Goal: Transaction & Acquisition: Purchase product/service

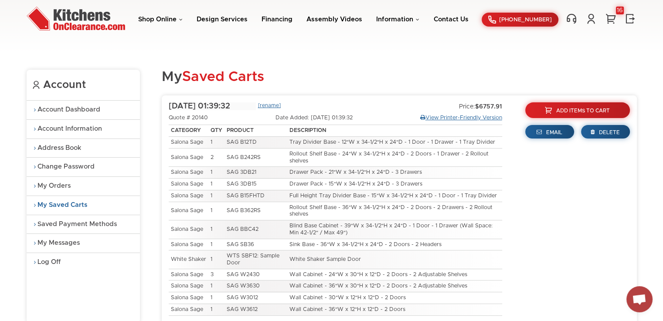
click at [582, 111] on span "Add Items To Cart" at bounding box center [583, 110] width 54 height 5
click at [175, 20] on link "Shop Online" at bounding box center [160, 19] width 44 height 7
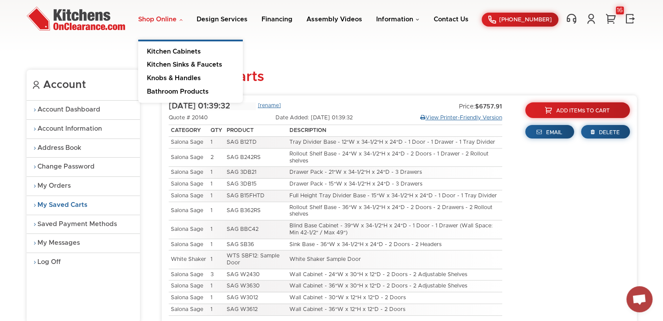
click at [193, 54] on link "Kitchen Cabinets" at bounding box center [190, 49] width 105 height 17
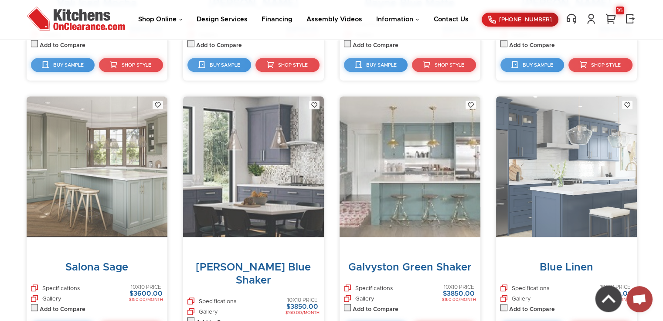
scroll to position [4034, 0]
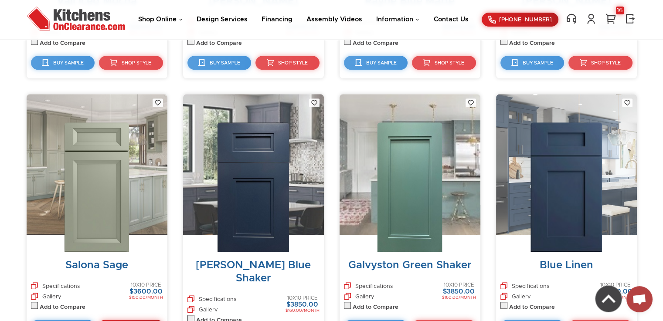
click at [126, 321] on span "Shop Style" at bounding box center [137, 327] width 30 height 5
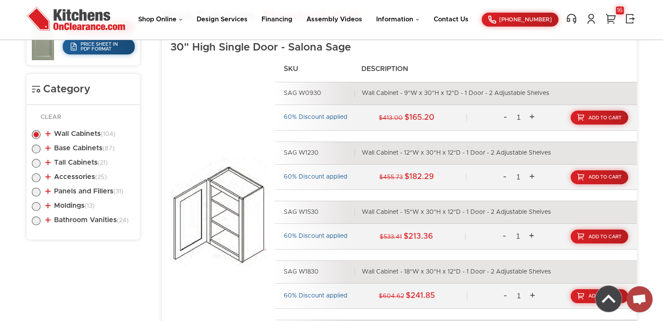
scroll to position [411, 0]
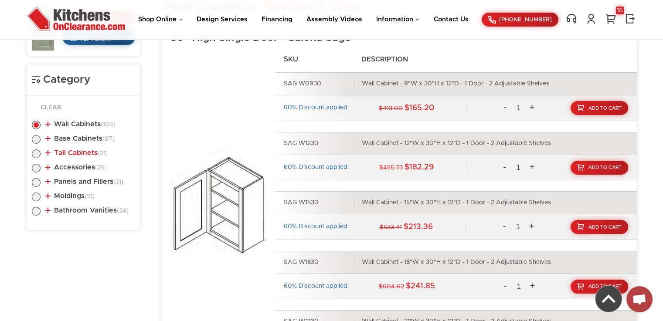
click at [75, 153] on link "Tall Cabinets (21)" at bounding box center [76, 153] width 62 height 7
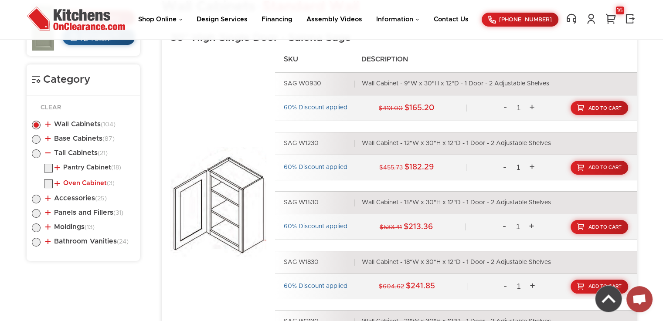
click at [100, 180] on link "Oven Cabinet (3)" at bounding box center [85, 183] width 60 height 7
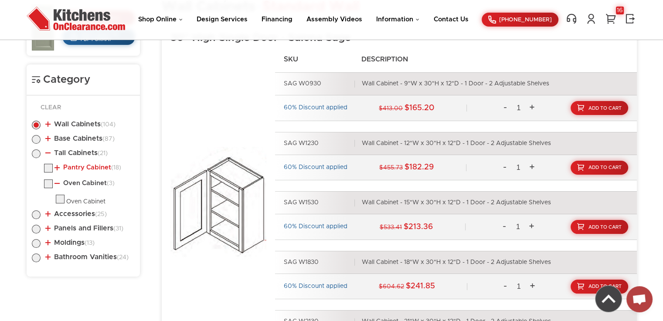
click at [101, 166] on link "Pantry Cabinet (18)" at bounding box center [88, 167] width 67 height 7
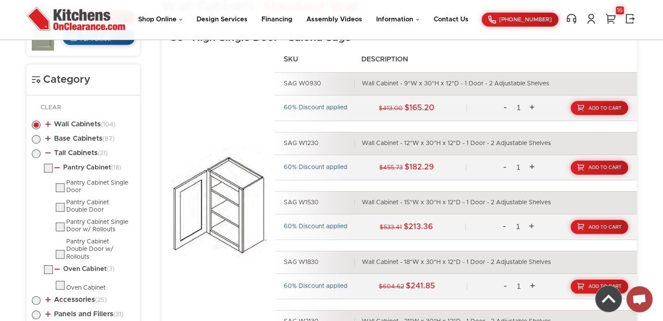
click at [560, 259] on div "SAG W1830 Wall Cabinet - 18"W x 30"H x 12"D - 1 Door - 2 Adjustable Shelves" at bounding box center [456, 262] width 362 height 23
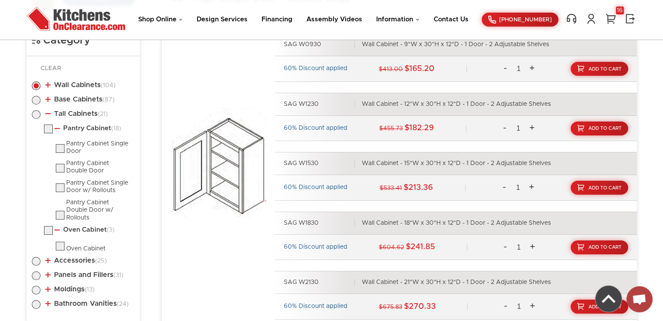
scroll to position [450, 0]
click at [48, 130] on label at bounding box center [48, 132] width 9 height 7
checkbox input "true"
radio input "false"
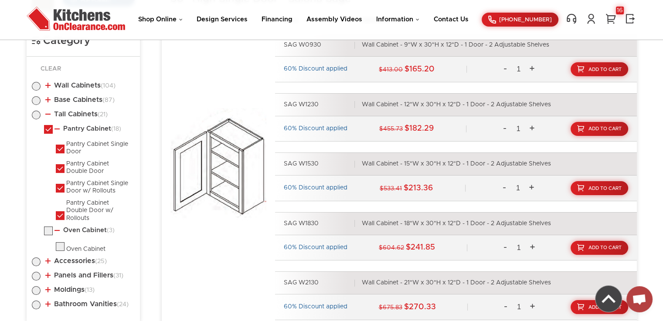
radio input "true"
checkbox input "true"
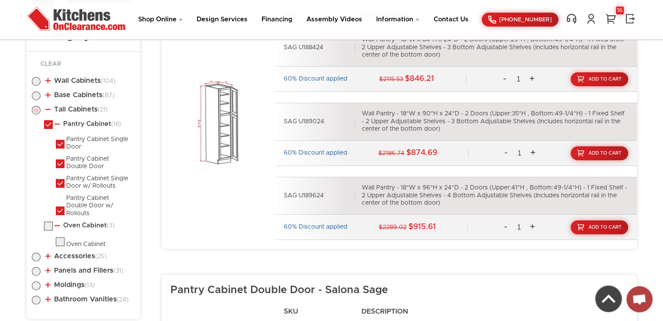
scroll to position [476, 0]
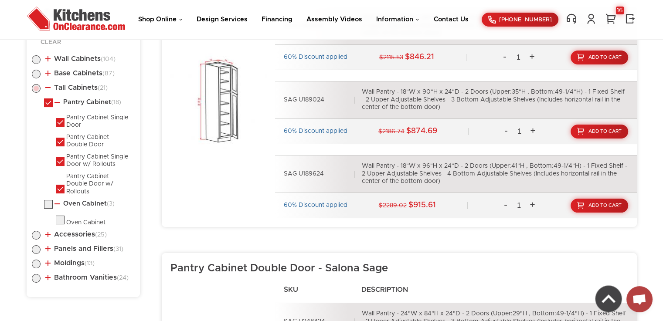
click at [51, 204] on label at bounding box center [48, 207] width 9 height 7
checkbox input "true"
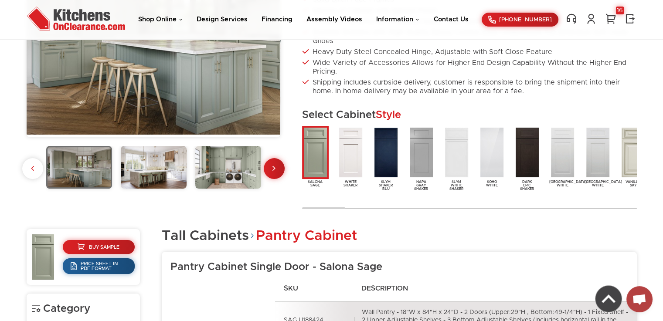
scroll to position [185, 0]
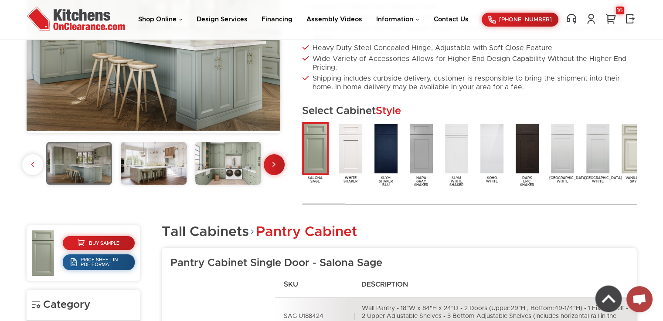
click at [231, 164] on img at bounding box center [228, 163] width 66 height 43
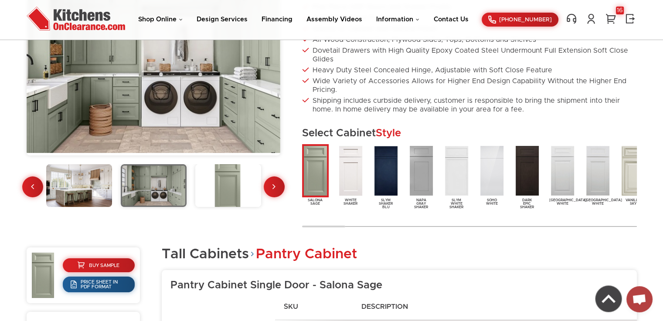
scroll to position [164, 0]
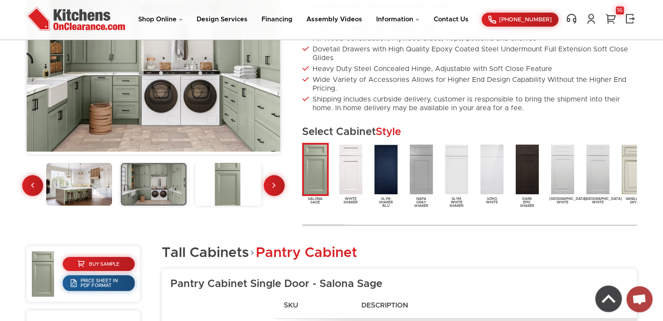
click at [167, 181] on img at bounding box center [154, 184] width 66 height 43
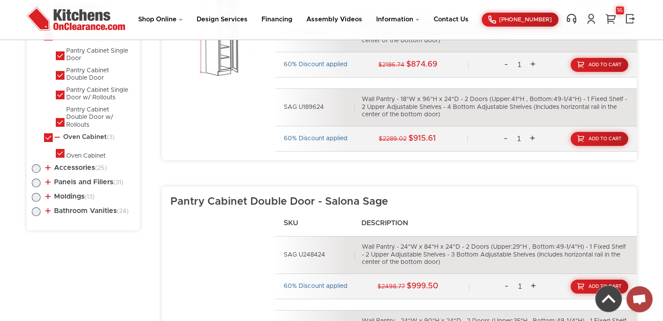
scroll to position [542, 0]
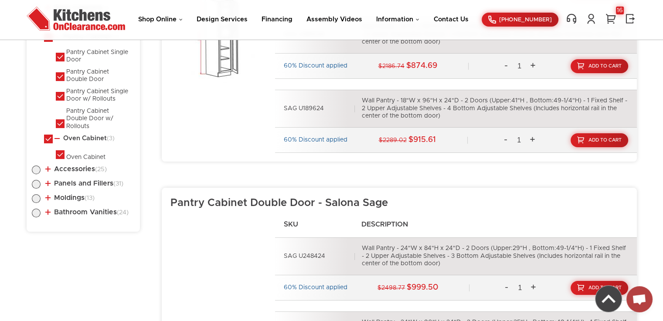
click at [37, 198] on label at bounding box center [36, 201] width 9 height 7
radio input "true"
checkbox input "false"
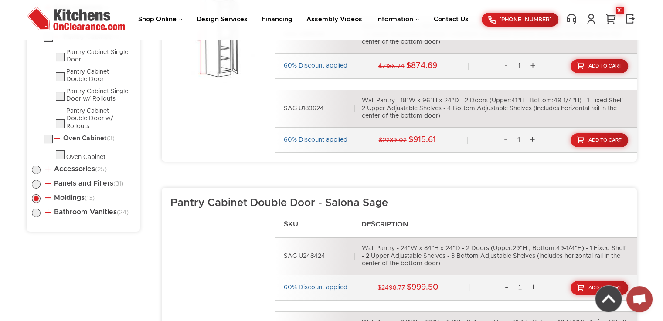
checkbox input "false"
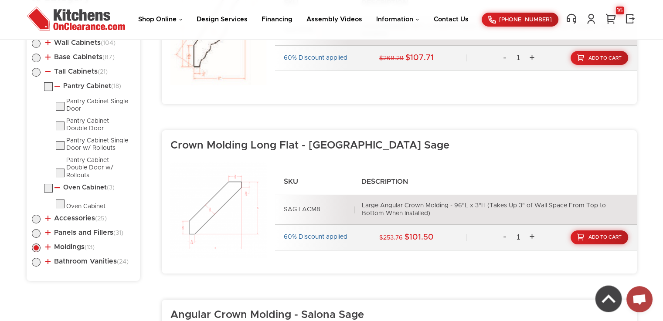
scroll to position [494, 0]
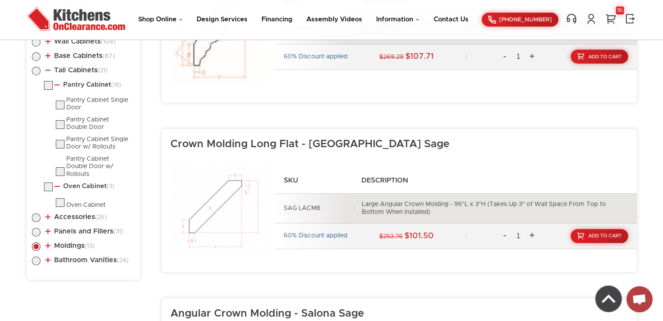
click at [37, 231] on label at bounding box center [36, 234] width 9 height 7
radio input "true"
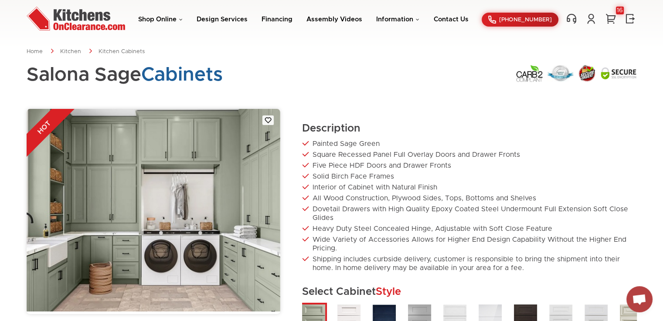
scroll to position [0, 0]
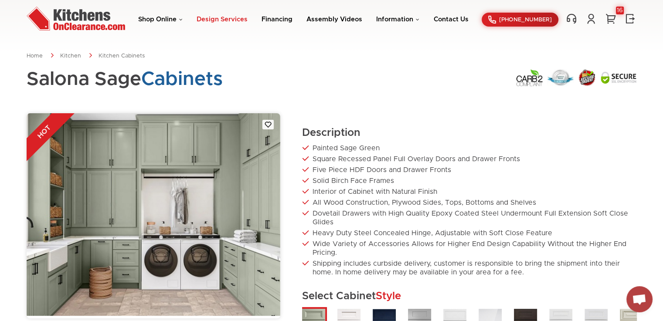
click at [221, 19] on link "Design Services" at bounding box center [222, 19] width 51 height 7
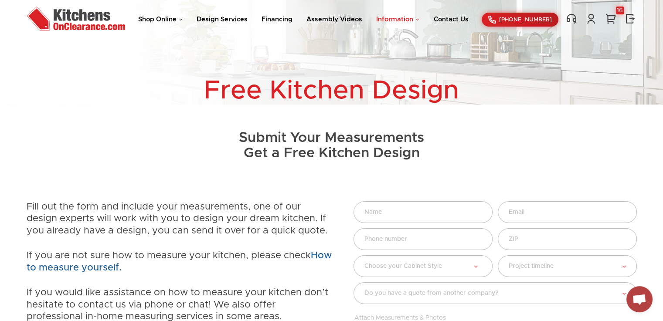
click at [414, 20] on link "Information" at bounding box center [397, 19] width 43 height 7
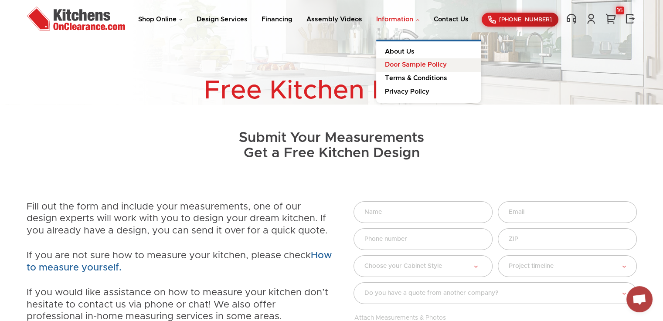
click at [445, 65] on link "Door Sample Policy" at bounding box center [428, 65] width 105 height 14
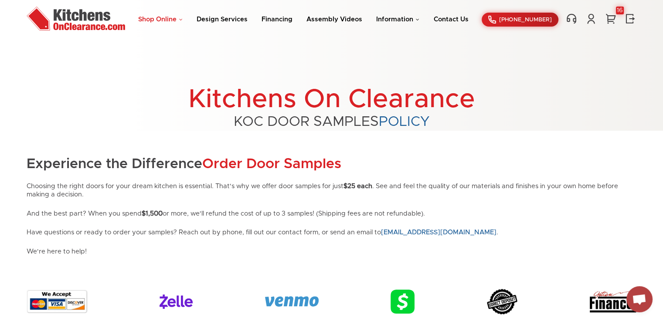
click at [173, 18] on link "Shop Online" at bounding box center [160, 19] width 44 height 7
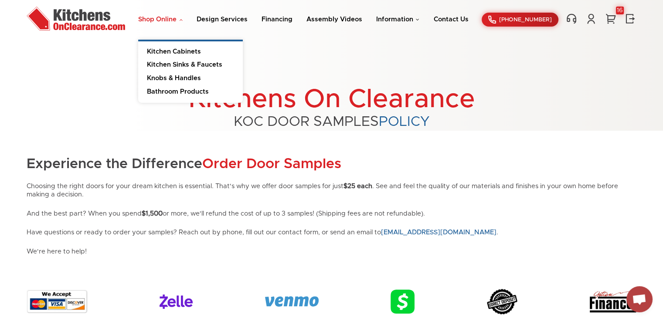
click at [164, 17] on link "Shop Online" at bounding box center [160, 19] width 44 height 7
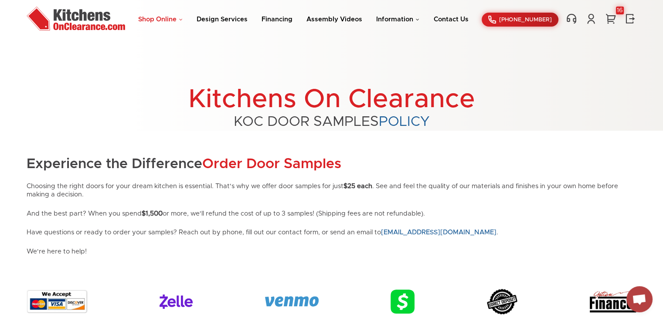
click at [181, 20] on link "Shop Online" at bounding box center [160, 19] width 44 height 7
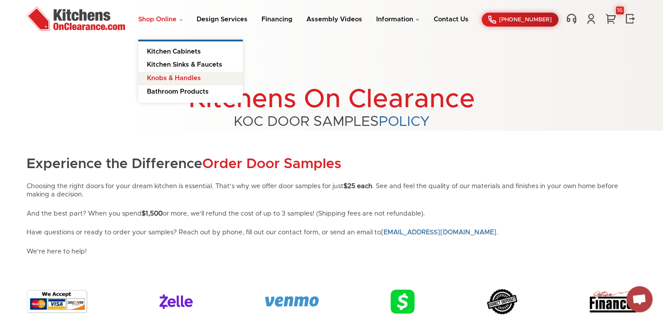
click at [190, 80] on link "Knobs & Handles" at bounding box center [190, 79] width 105 height 14
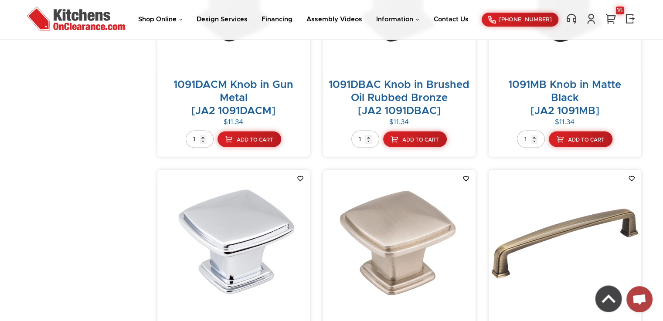
scroll to position [5157, 0]
click at [619, 10] on div "16" at bounding box center [620, 11] width 8 height 8
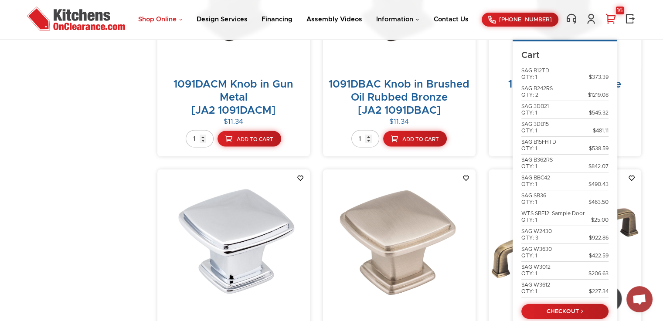
click at [169, 19] on link "Shop Online" at bounding box center [160, 19] width 44 height 7
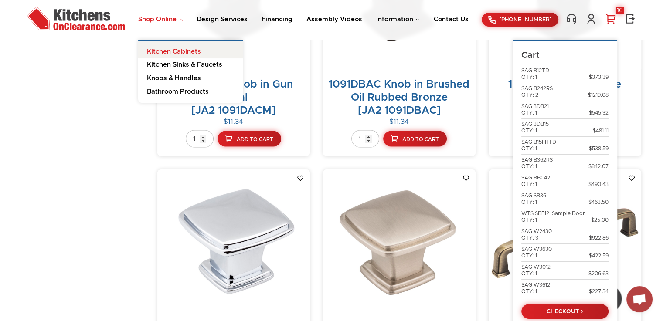
click at [192, 51] on link "Kitchen Cabinets" at bounding box center [190, 49] width 105 height 17
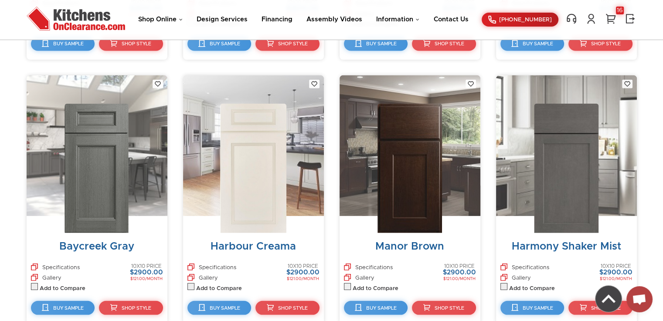
scroll to position [2453, 0]
